Goal: Ask a question

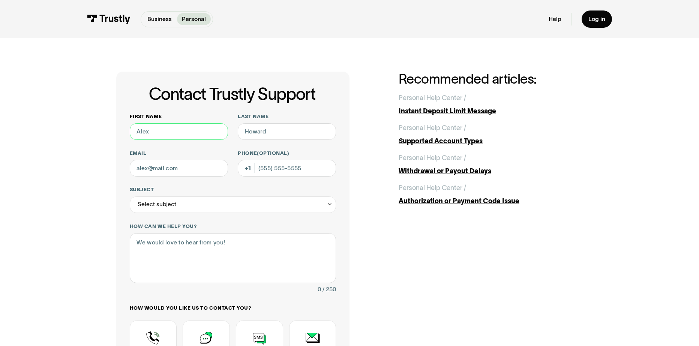
click at [182, 131] on input "First name" at bounding box center [179, 131] width 98 height 17
type input "[PERSON_NAME]"
click at [272, 137] on input "Last name" at bounding box center [287, 131] width 98 height 17
type input "Pezzuolo"
click at [173, 172] on input "Email" at bounding box center [179, 168] width 98 height 17
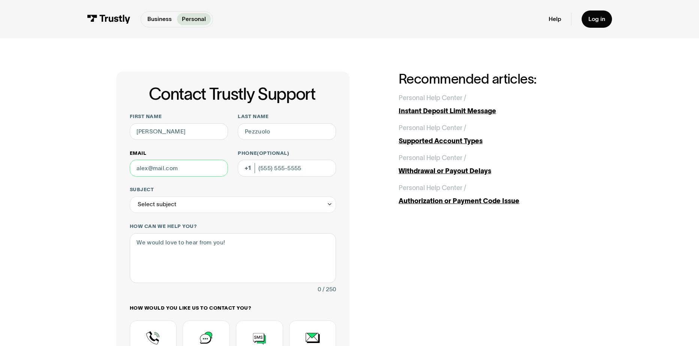
type input "[EMAIL_ADDRESS][DOMAIN_NAME]"
click at [271, 171] on input "Phone (Optional)" at bounding box center [287, 168] width 98 height 17
type input "[PHONE_NUMBER]"
click at [150, 206] on div "Select subject" at bounding box center [157, 205] width 39 height 10
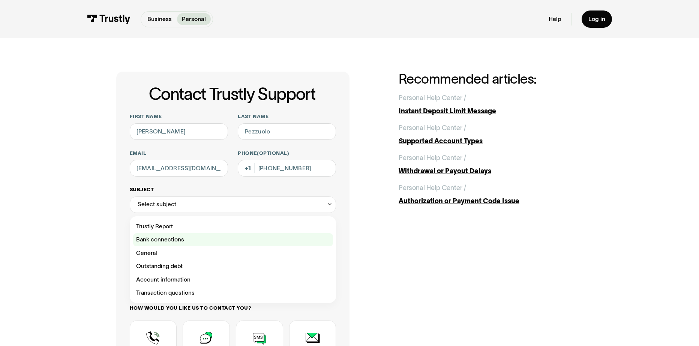
click at [155, 245] on span "Bank connections" at bounding box center [160, 240] width 48 height 10
type input "**********"
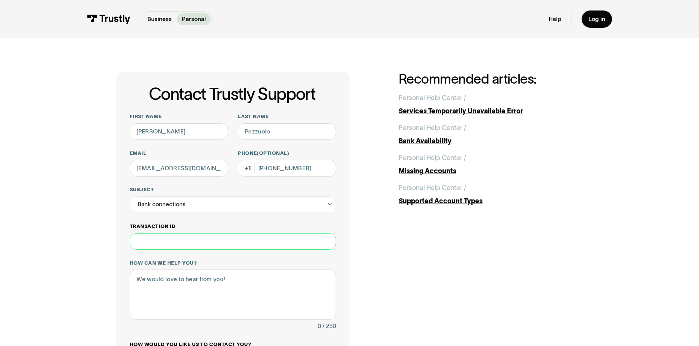
click at [171, 245] on input "Transaction ID" at bounding box center [233, 241] width 207 height 17
click at [168, 282] on textarea "How can we help you?" at bounding box center [233, 295] width 207 height 50
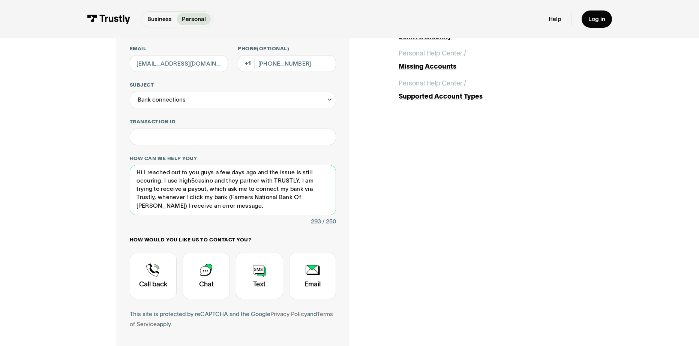
scroll to position [113, 0]
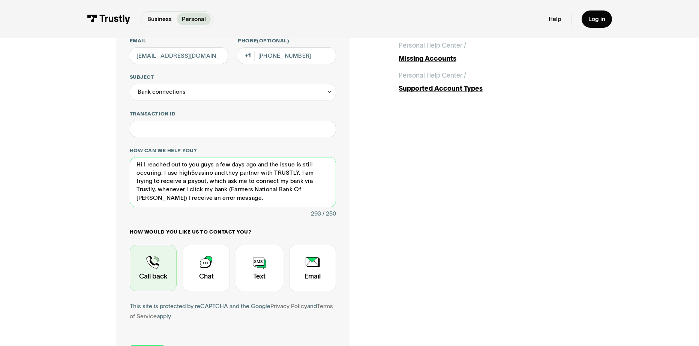
type textarea "Hi I reached out to you guys a few days ago and the issue is still occuring. I …"
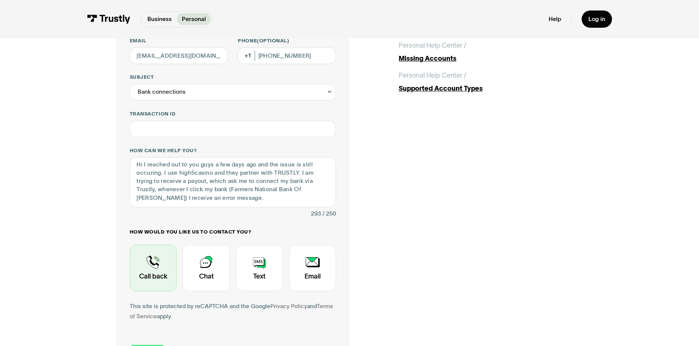
click at [159, 269] on div "Contact Trustly Support" at bounding box center [153, 268] width 47 height 47
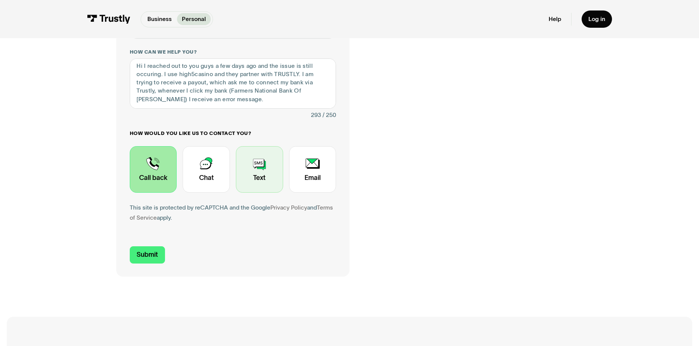
scroll to position [225, 0]
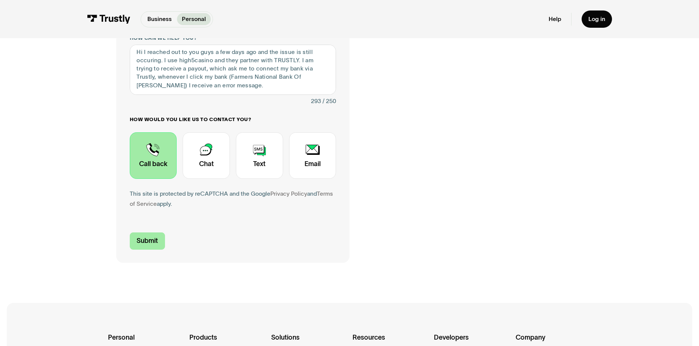
click at [154, 243] on input "Submit" at bounding box center [148, 241] width 36 height 17
type input "[PHONE_NUMBER]"
